Goal: Task Accomplishment & Management: Use online tool/utility

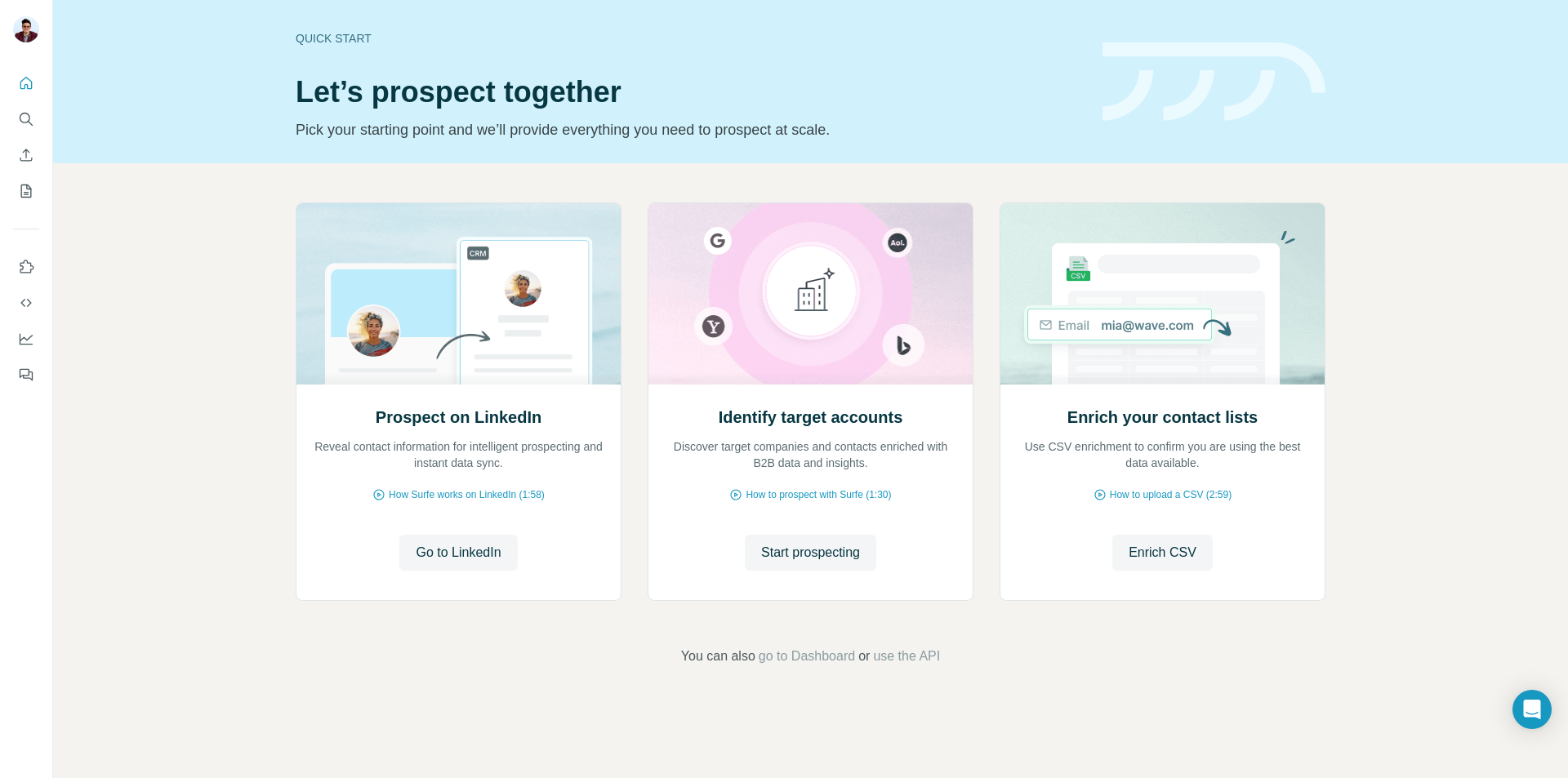
click at [179, 497] on div "Prospect on LinkedIn Reveal contact information for intelligent prospecting and…" at bounding box center [811, 434] width 1515 height 542
click at [30, 262] on icon "Use Surfe on LinkedIn" at bounding box center [25, 266] width 16 height 16
click at [33, 190] on icon "My lists" at bounding box center [25, 191] width 16 height 16
click at [35, 191] on button "My lists" at bounding box center [25, 191] width 26 height 30
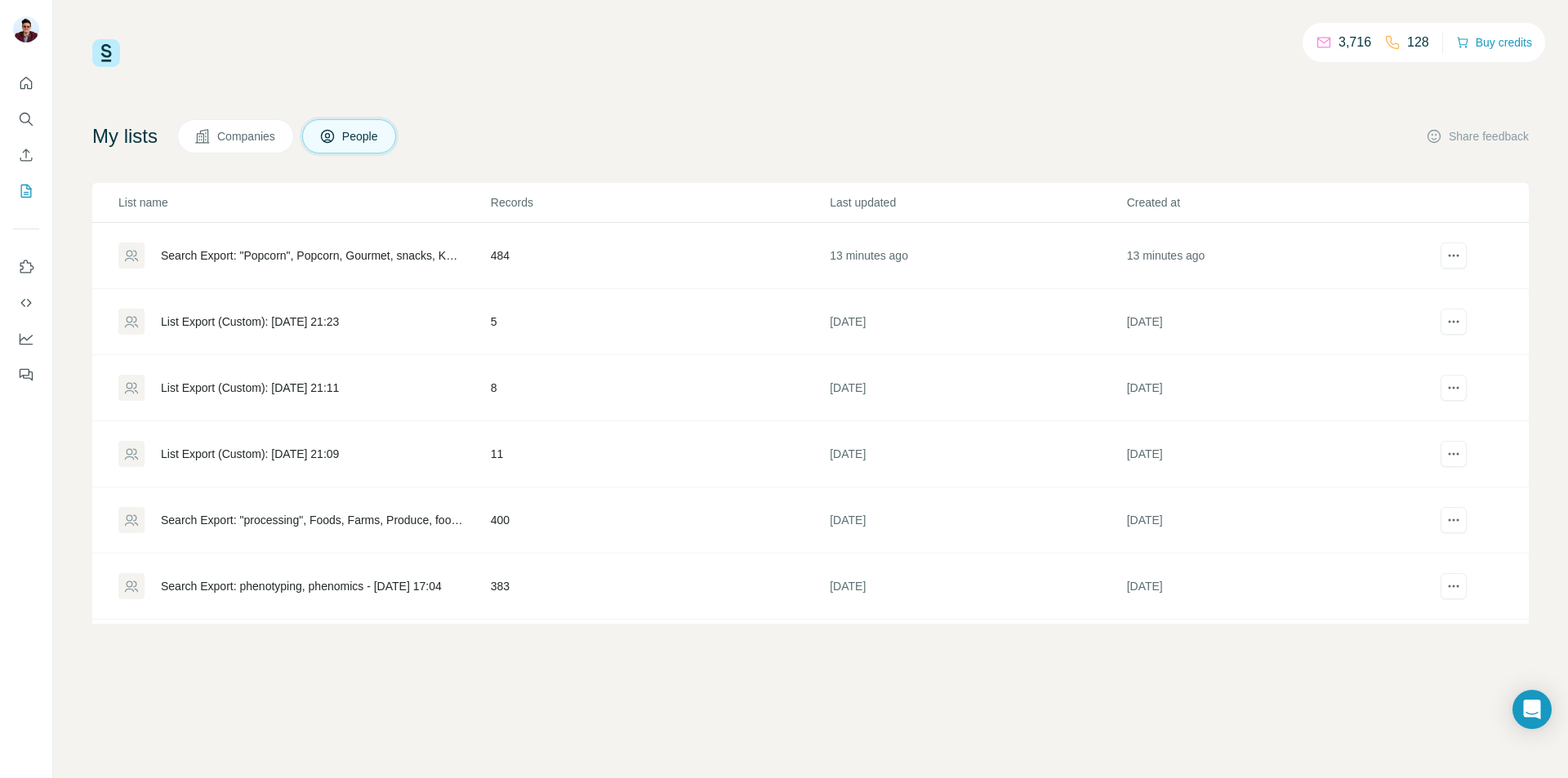
click at [570, 242] on td "484" at bounding box center [660, 256] width 339 height 66
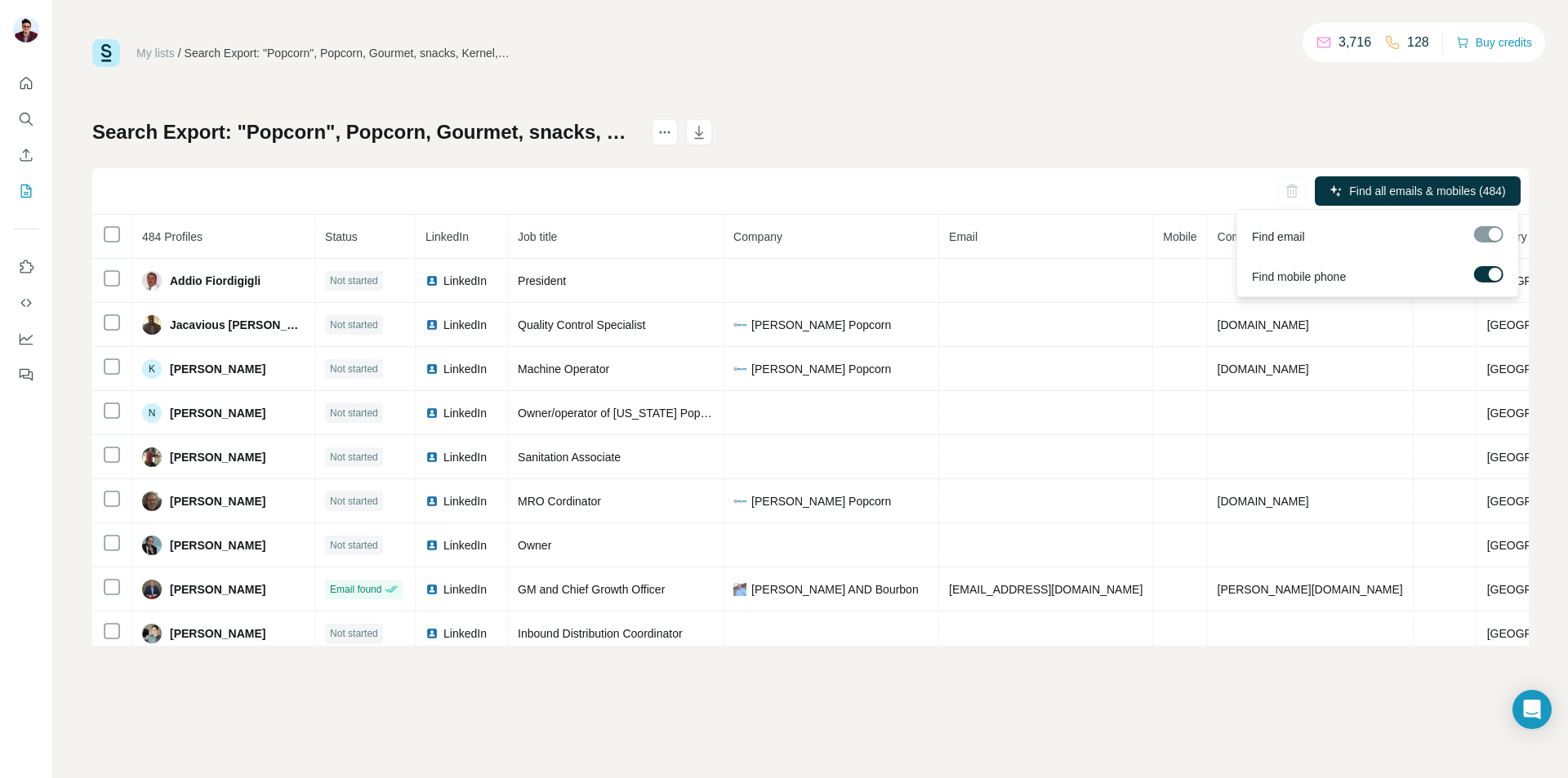
click at [1487, 268] on label at bounding box center [1488, 274] width 30 height 16
click at [1470, 195] on span "Find all emails (484)" at bounding box center [1454, 191] width 103 height 16
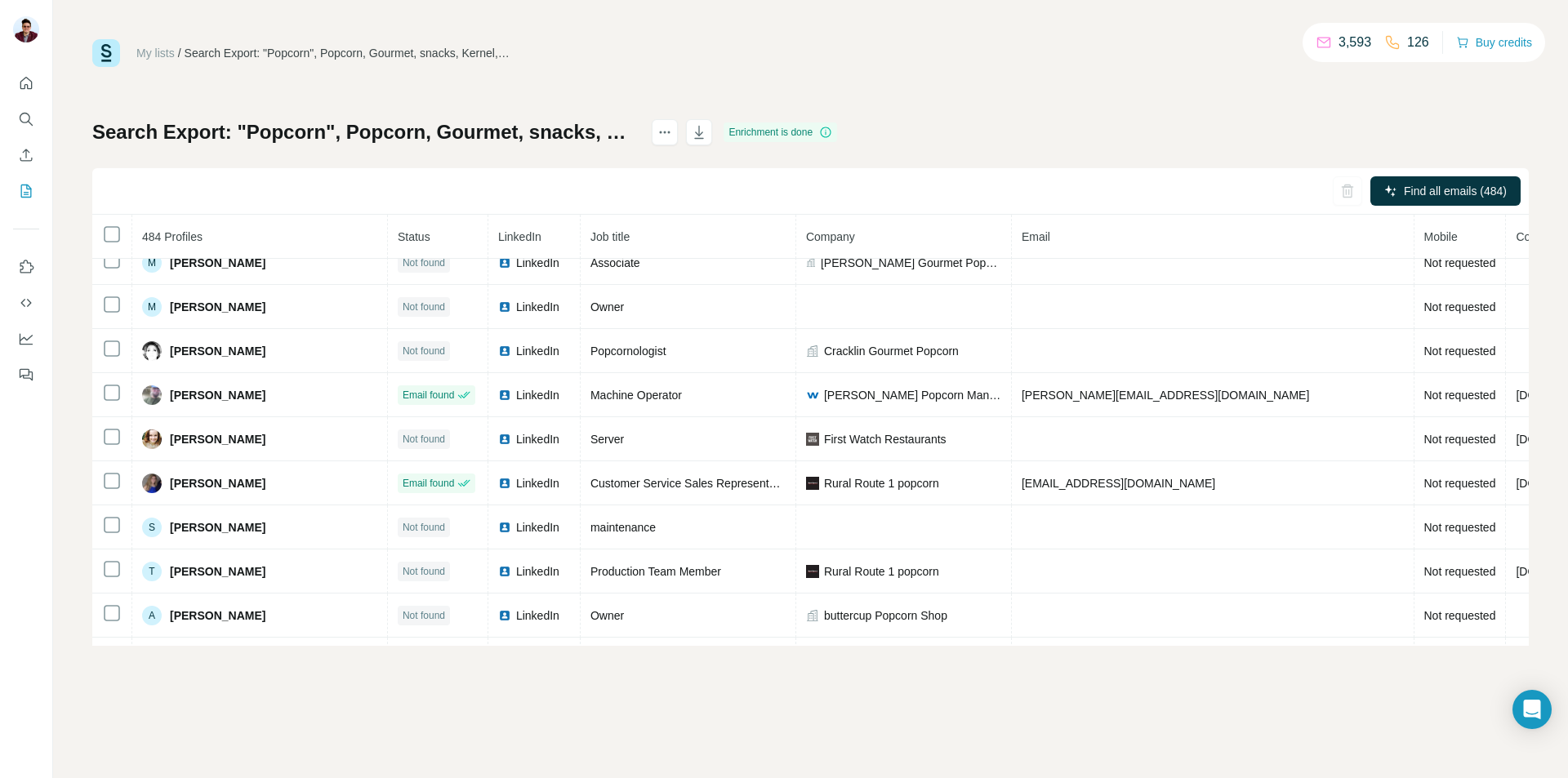
scroll to position [7113, 0]
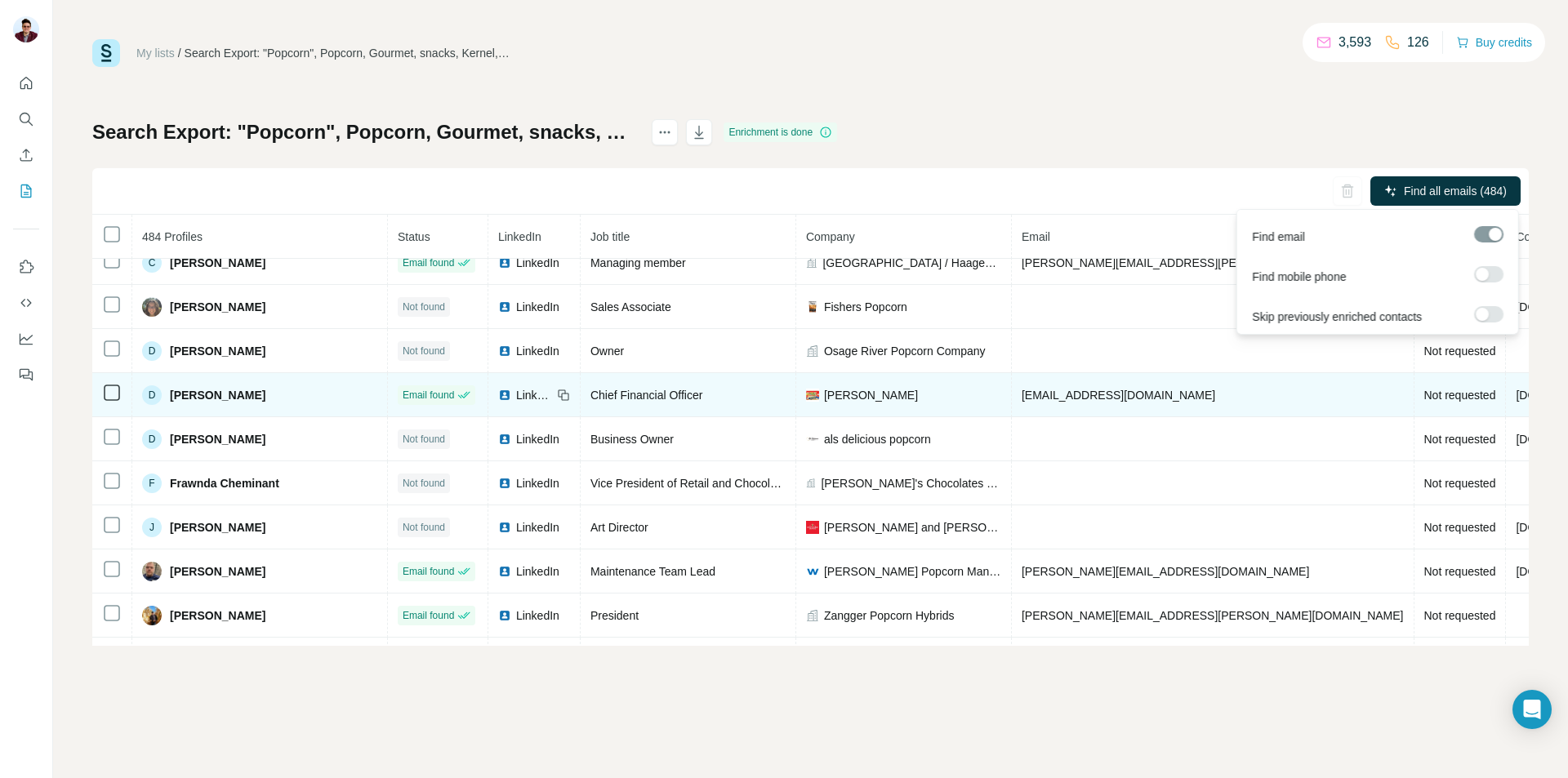
click at [1453, 188] on span "Find all emails (484)" at bounding box center [1454, 191] width 103 height 16
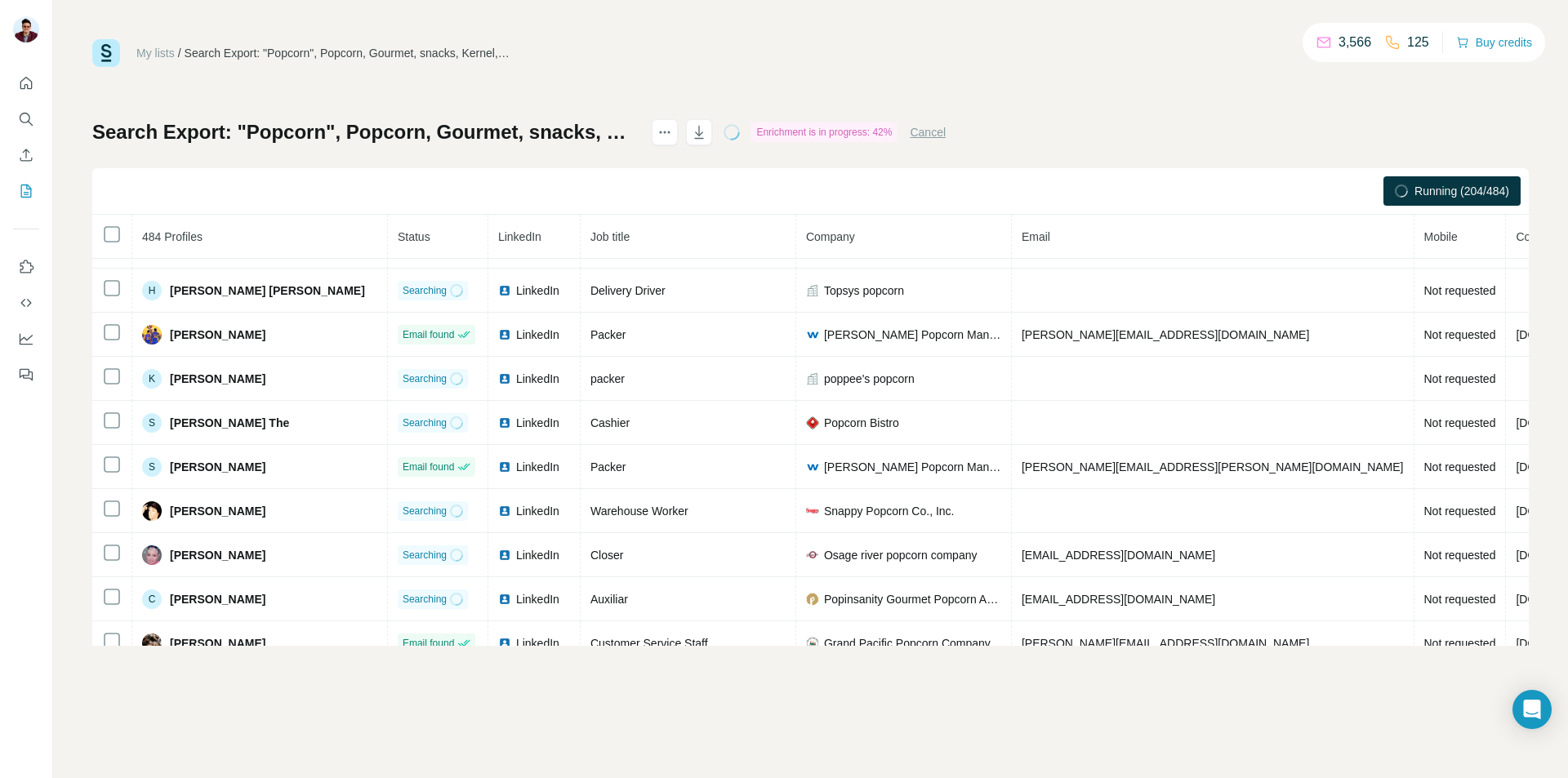
scroll to position [0, 0]
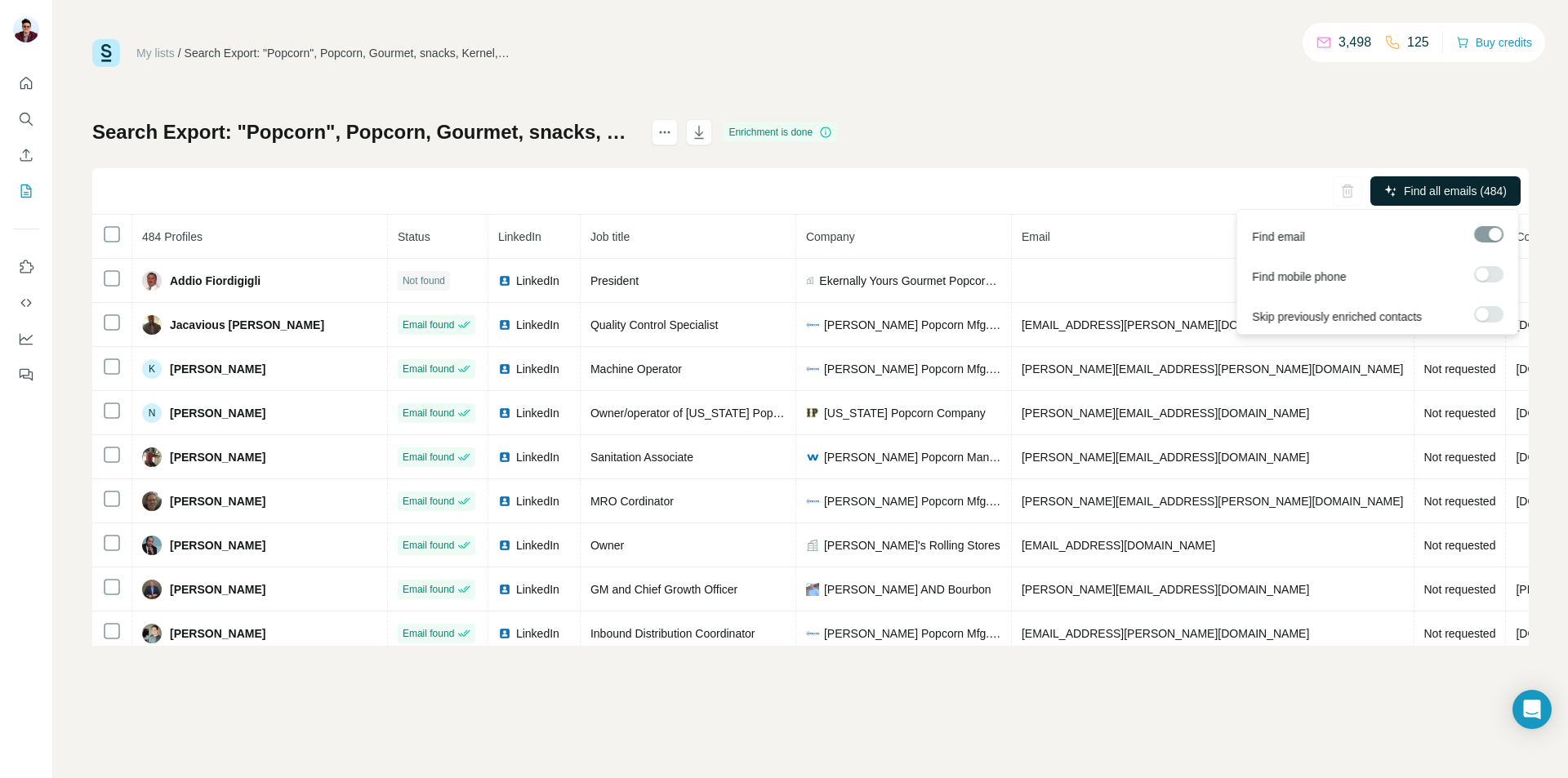
click at [1476, 189] on span "Find all emails (484)" at bounding box center [1454, 191] width 103 height 16
click at [707, 134] on icon "button" at bounding box center [699, 131] width 16 height 16
